Goal: Information Seeking & Learning: Learn about a topic

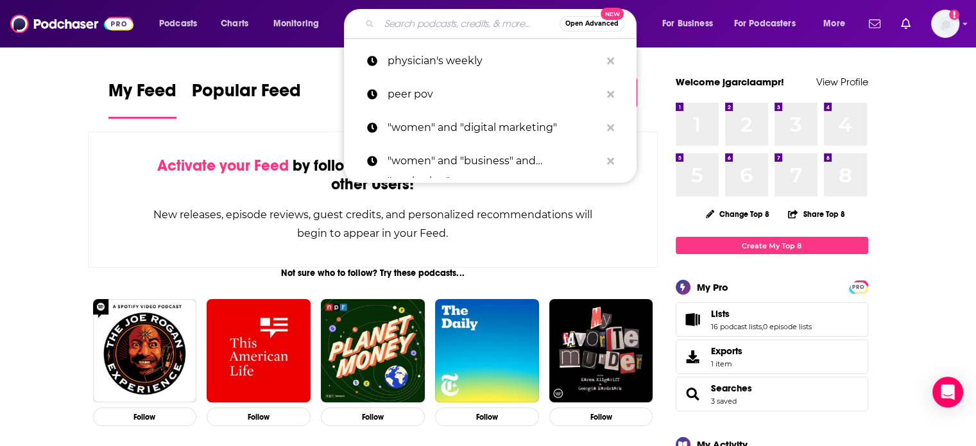
click at [461, 22] on input "Search podcasts, credits, & more..." at bounding box center [469, 23] width 180 height 21
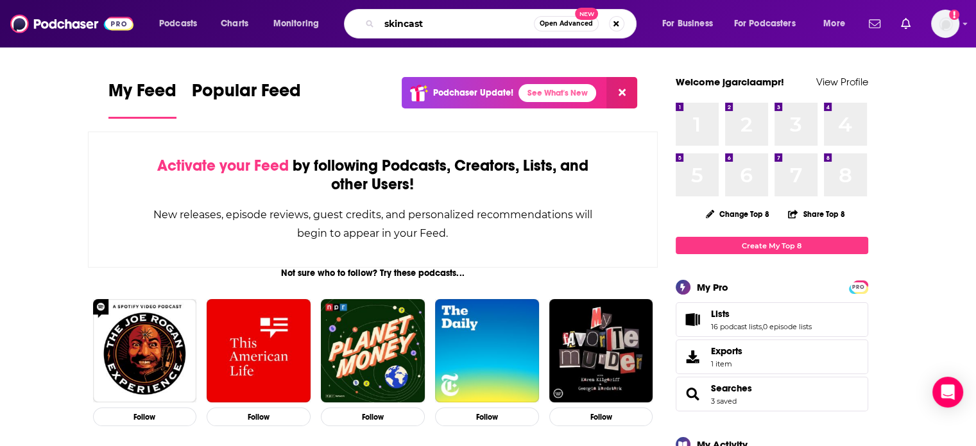
type input "skincast"
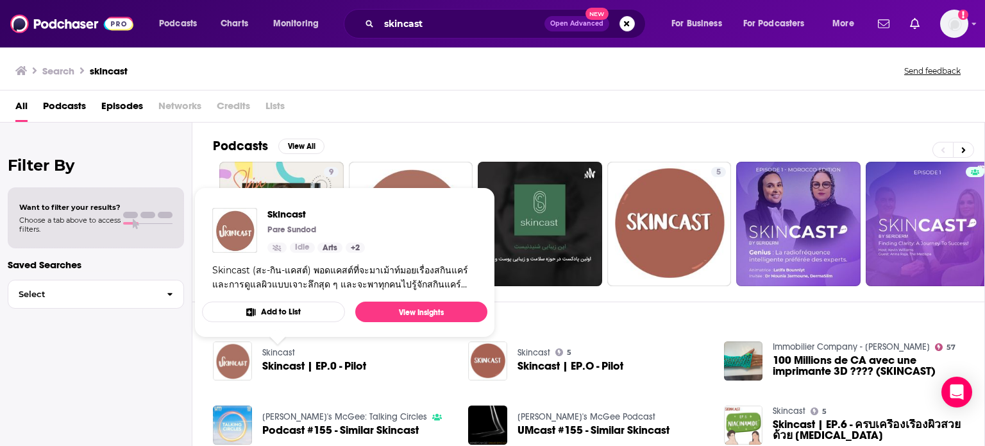
click at [276, 348] on link "Skincast" at bounding box center [278, 352] width 33 height 11
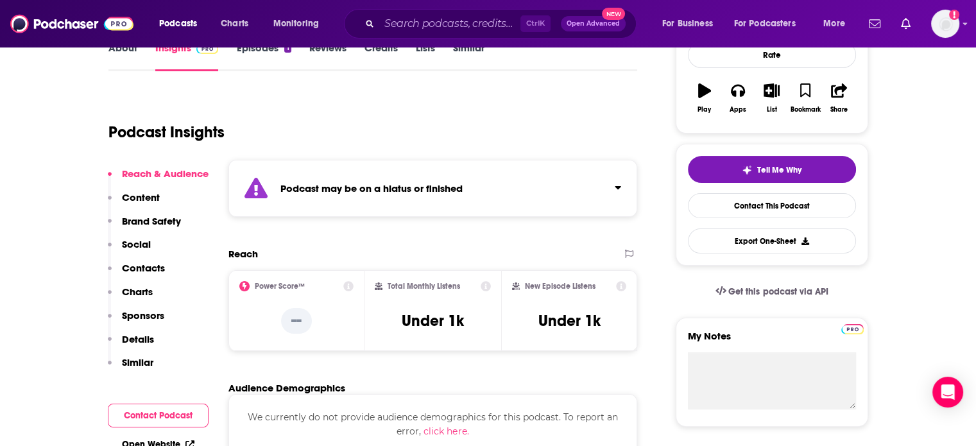
scroll to position [203, 0]
